Goal: Obtain resource: Download file/media

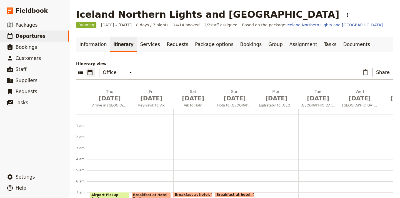
scroll to position [82, 0]
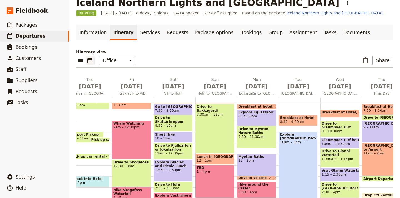
click at [339, 33] on link "Documents" at bounding box center [356, 33] width 34 height 16
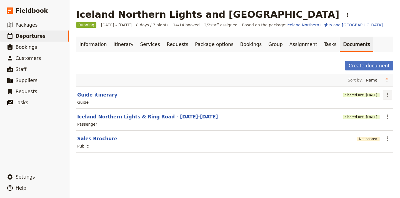
click at [387, 97] on icon "Actions" at bounding box center [387, 95] width 1 height 4
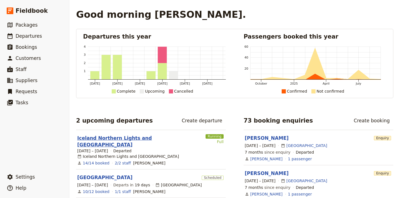
click at [153, 138] on link "Iceland Northern Lights and [GEOGRAPHIC_DATA]" at bounding box center [140, 141] width 126 height 13
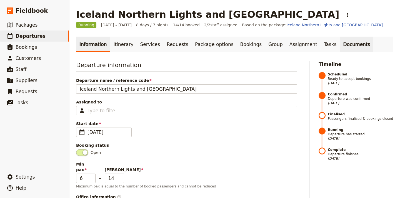
click at [339, 46] on link "Documents" at bounding box center [356, 45] width 34 height 16
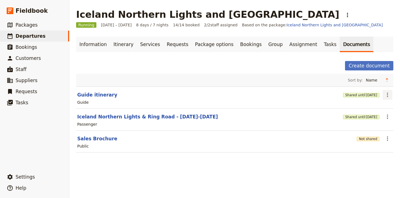
click at [387, 95] on icon "Actions" at bounding box center [387, 95] width 1 height 4
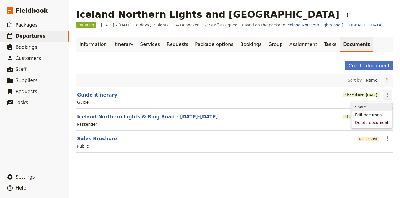
click at [101, 94] on button "Guide itinerary" at bounding box center [97, 95] width 40 height 7
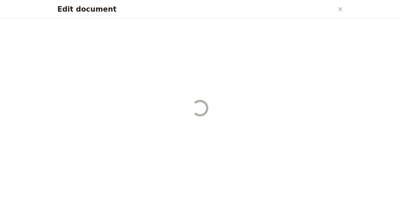
select select "STAFF"
select select "RUN_SHEET"
select select "DEFAULT"
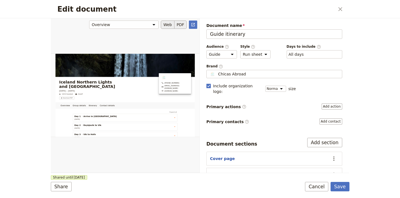
click at [183, 24] on button "PDF" at bounding box center [180, 25] width 12 height 8
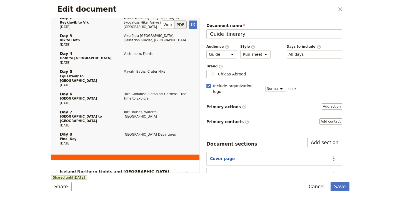
scroll to position [427, 0]
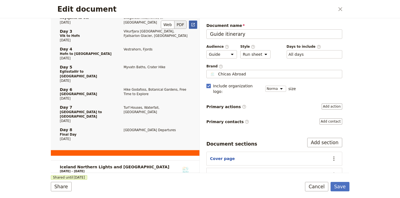
click at [194, 23] on icon "Open full preview" at bounding box center [192, 24] width 3 height 3
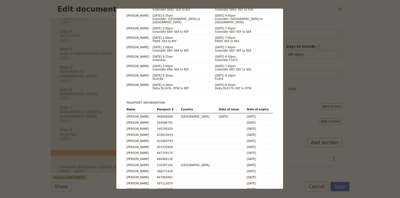
scroll to position [1294, 0]
